Goal: Use online tool/utility: Use online tool/utility

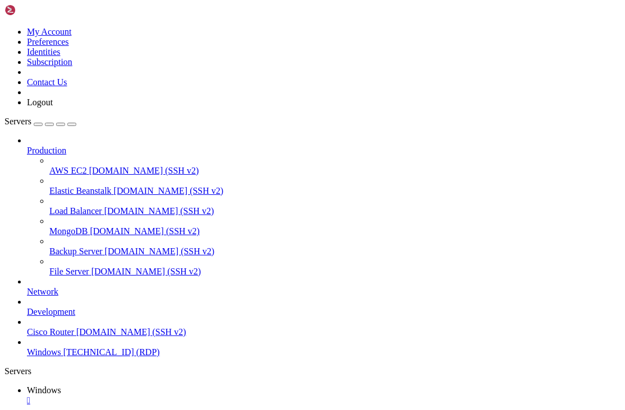
drag, startPoint x: 153, startPoint y: 507, endPoint x: 331, endPoint y: 506, distance: 178.3
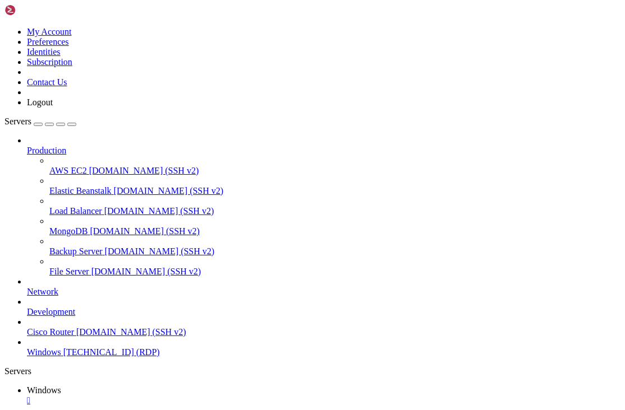
drag, startPoint x: 404, startPoint y: 509, endPoint x: 309, endPoint y: 518, distance: 95.2
drag, startPoint x: 367, startPoint y: 503, endPoint x: 333, endPoint y: 505, distance: 33.7
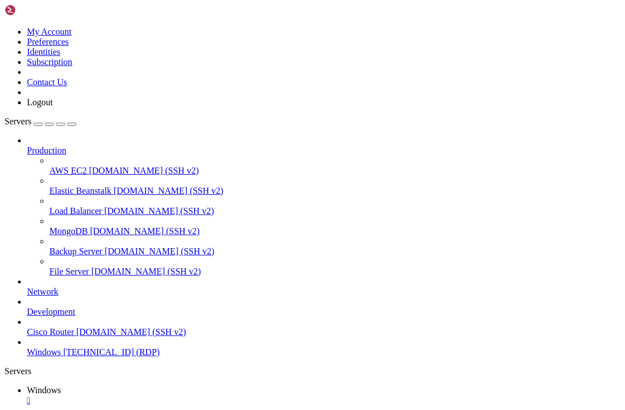
drag, startPoint x: 80, startPoint y: 504, endPoint x: 577, endPoint y: 510, distance: 497.4
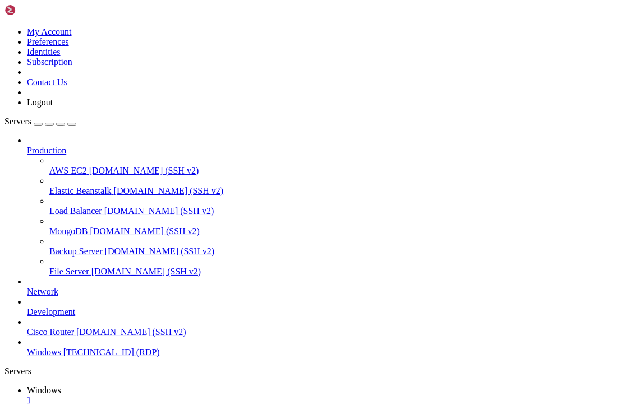
drag, startPoint x: 231, startPoint y: 504, endPoint x: 311, endPoint y: 500, distance: 79.7
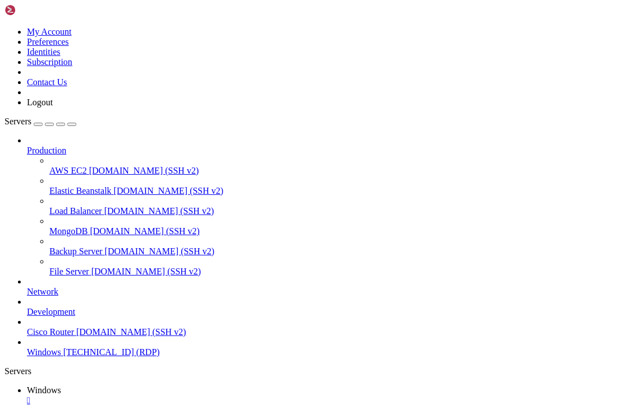
drag, startPoint x: 306, startPoint y: 856, endPoint x: 306, endPoint y: 849, distance: 6.7
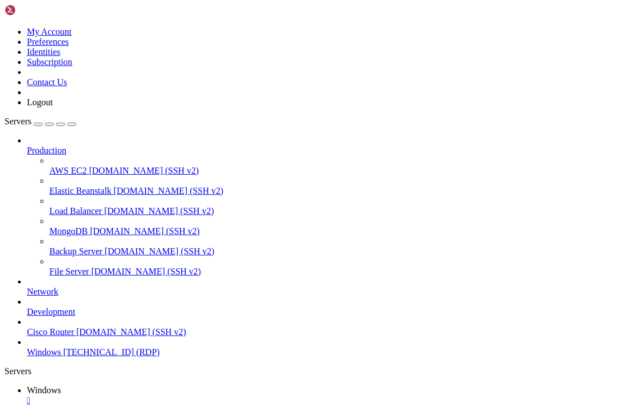
drag, startPoint x: 77, startPoint y: 502, endPoint x: 551, endPoint y: 525, distance: 474.3
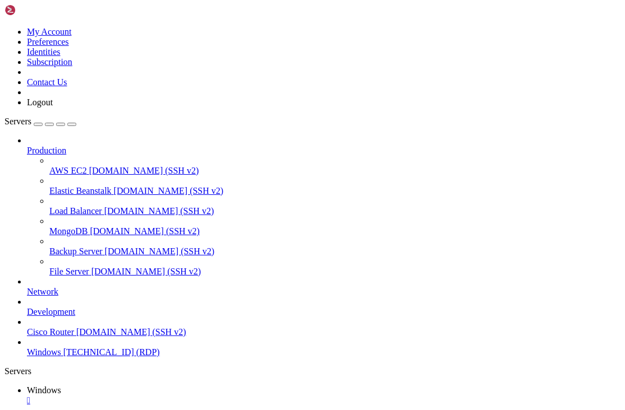
drag, startPoint x: 91, startPoint y: 506, endPoint x: 589, endPoint y: 513, distance: 497.4
